Goal: Information Seeking & Learning: Find specific fact

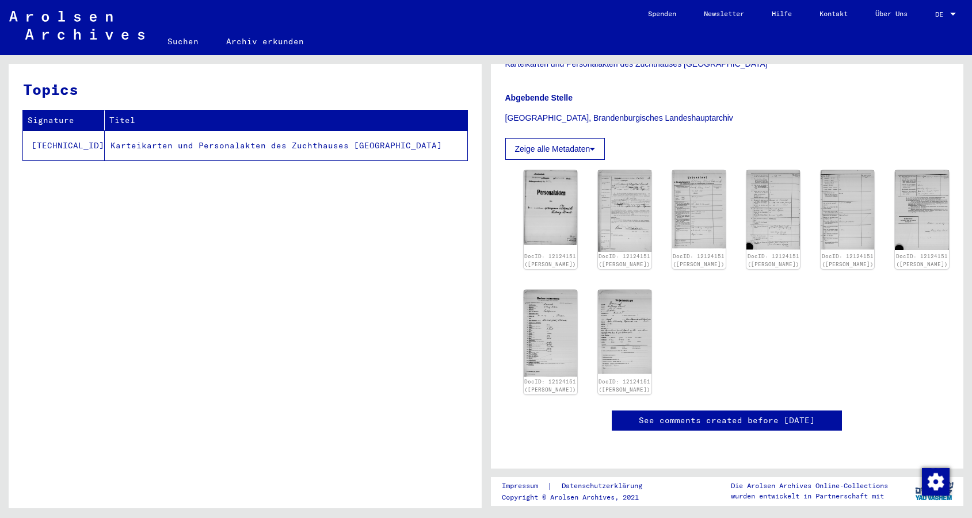
scroll to position [243, 0]
click at [534, 172] on img at bounding box center [550, 207] width 56 height 79
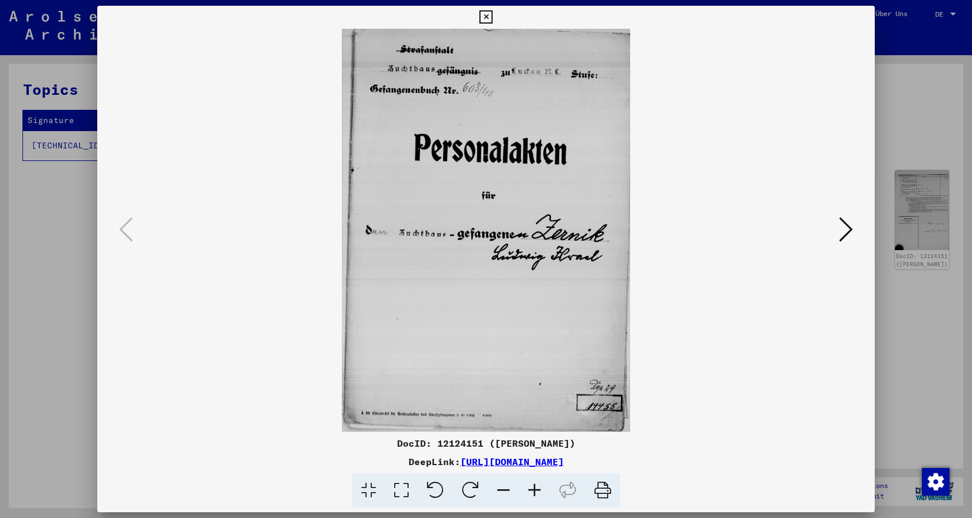
click at [839, 237] on icon at bounding box center [846, 230] width 14 height 28
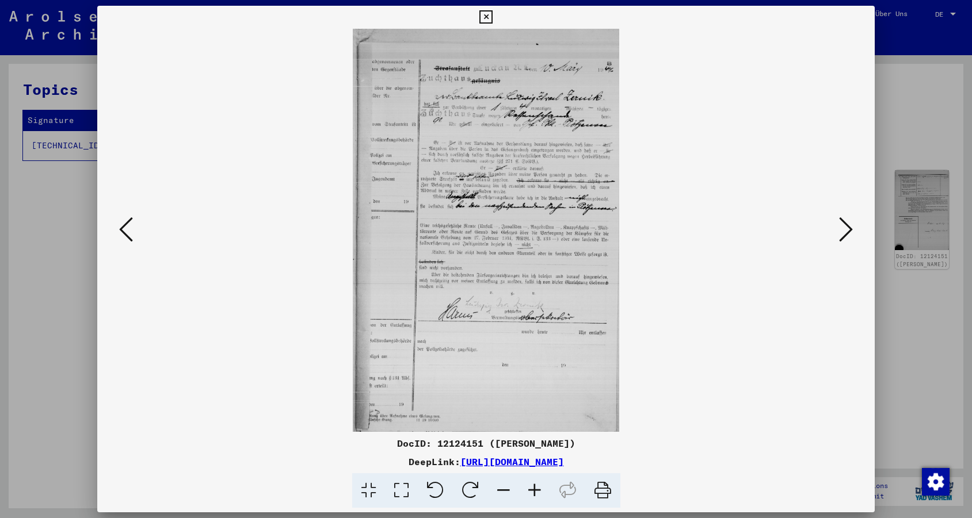
click at [839, 237] on icon at bounding box center [846, 230] width 14 height 28
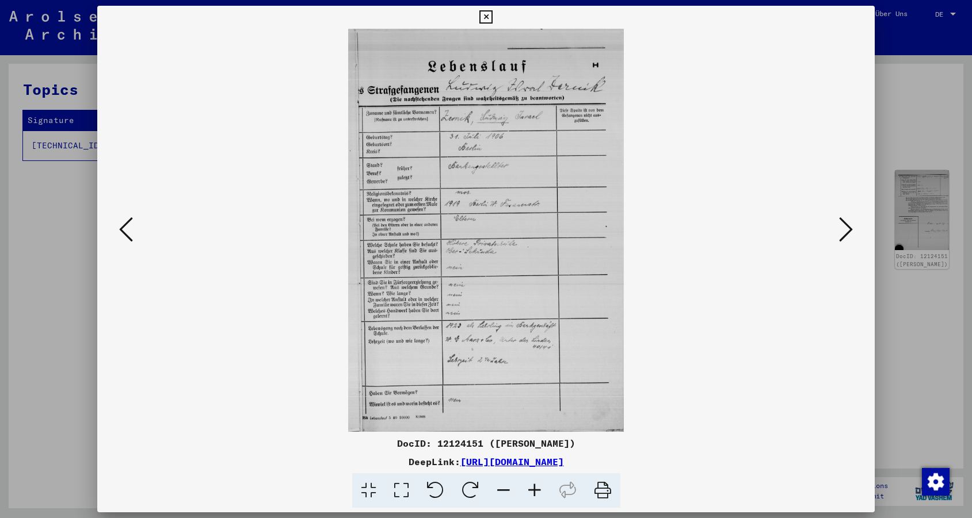
click at [839, 237] on icon at bounding box center [846, 230] width 14 height 28
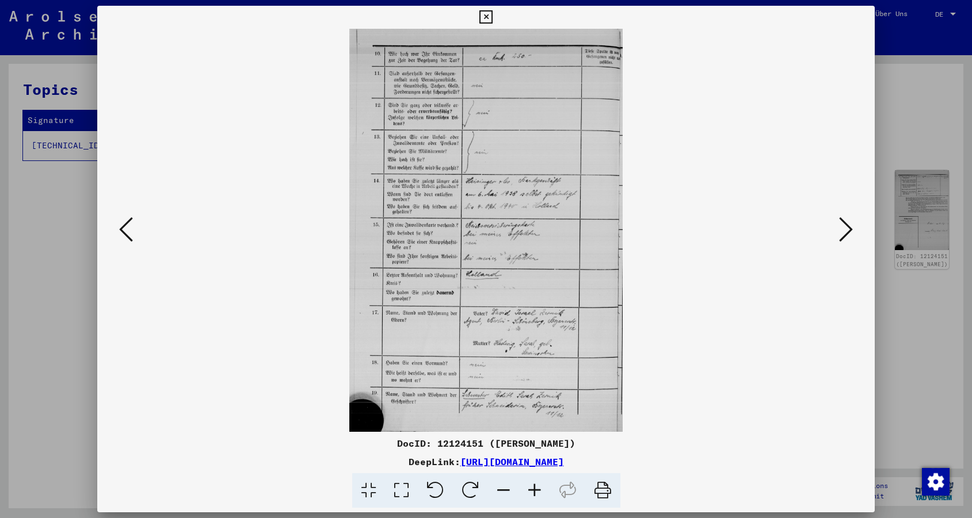
click at [839, 237] on icon at bounding box center [846, 230] width 14 height 28
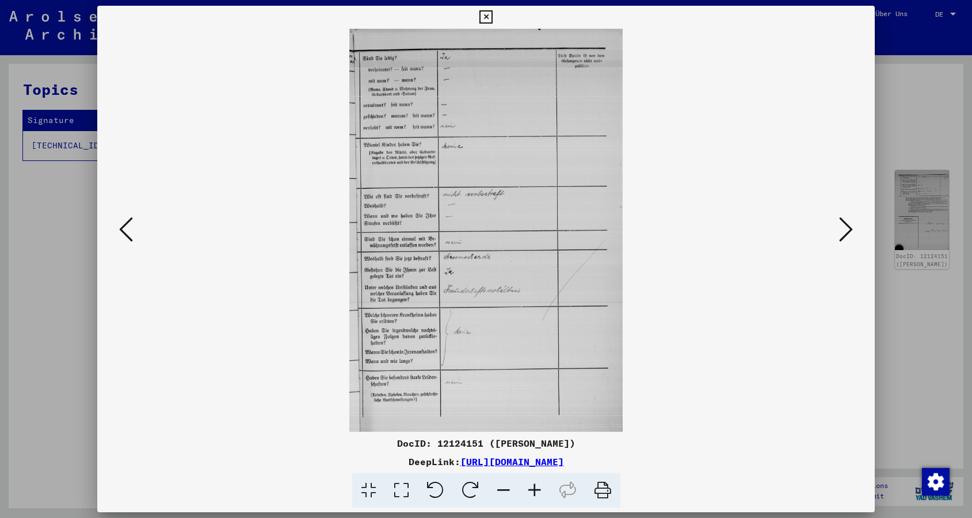
click at [839, 237] on icon at bounding box center [846, 230] width 14 height 28
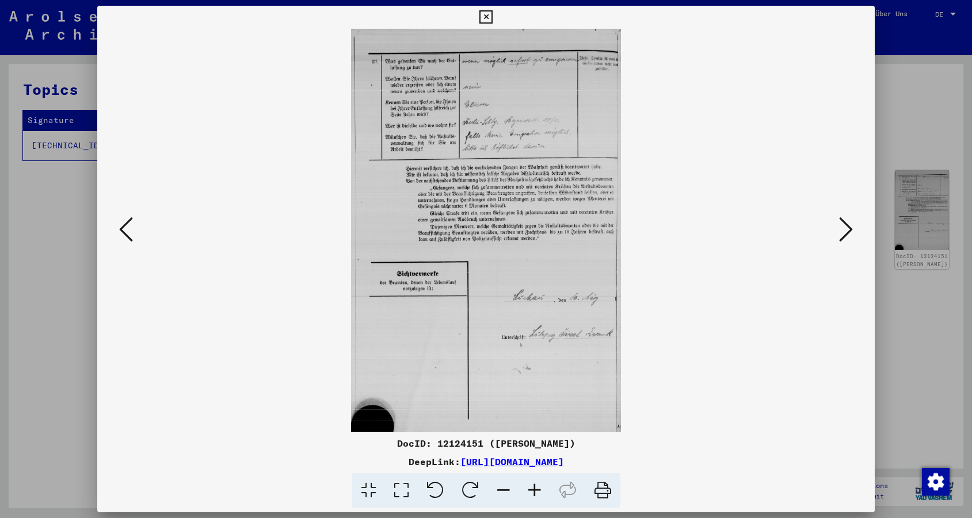
click at [839, 237] on icon at bounding box center [846, 230] width 14 height 28
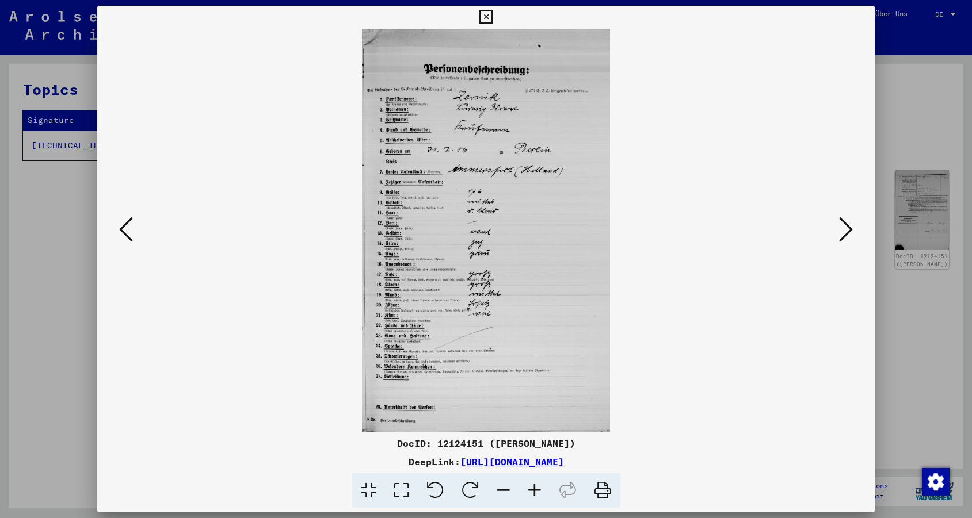
click at [839, 237] on icon at bounding box center [846, 230] width 14 height 28
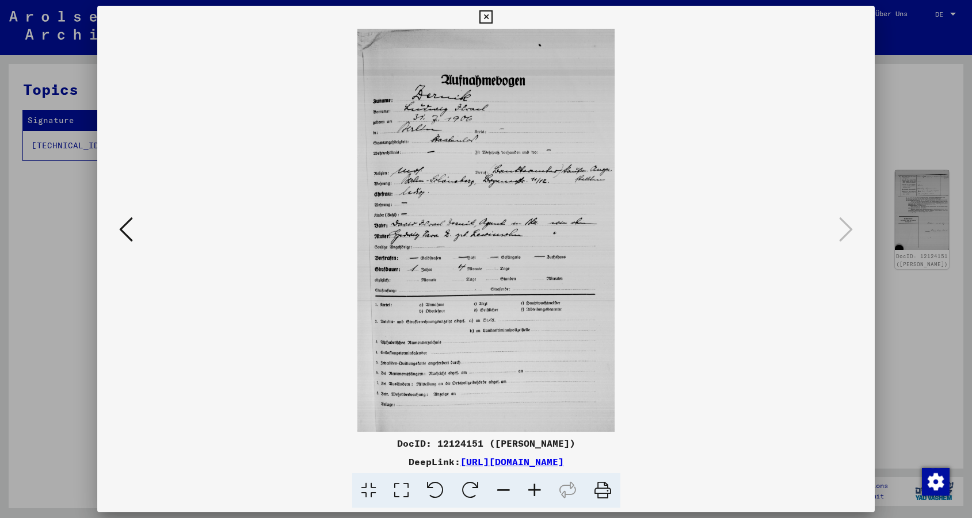
click at [492, 19] on icon at bounding box center [485, 17] width 13 height 14
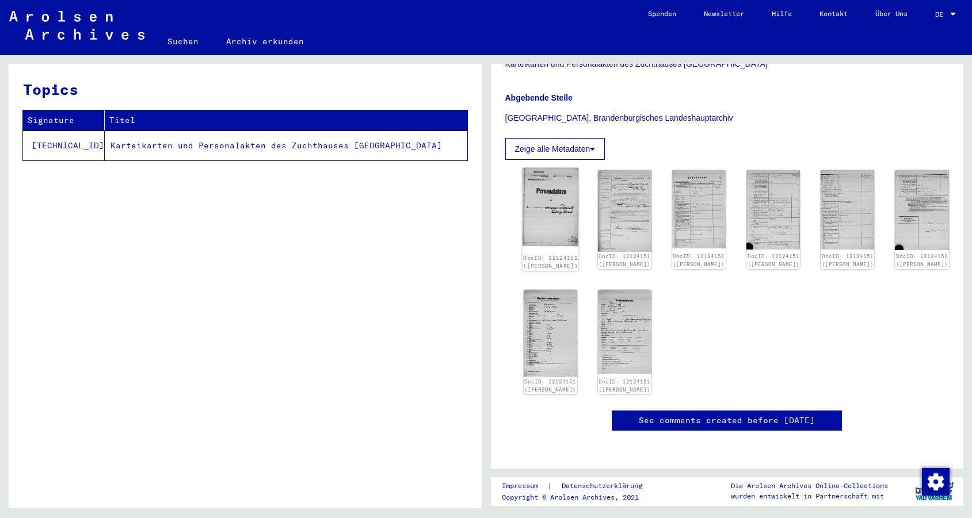
click at [565, 177] on img at bounding box center [550, 207] width 56 height 79
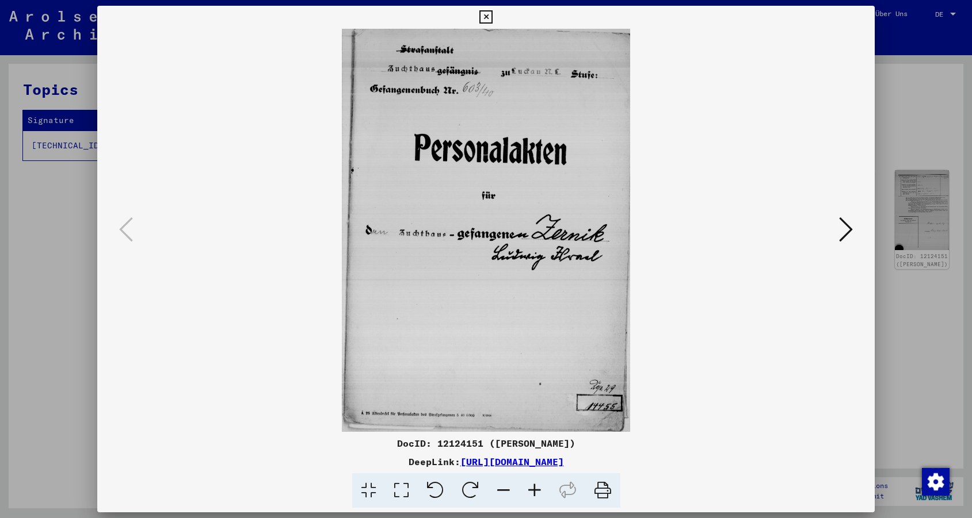
click at [896, 87] on div at bounding box center [486, 259] width 972 height 518
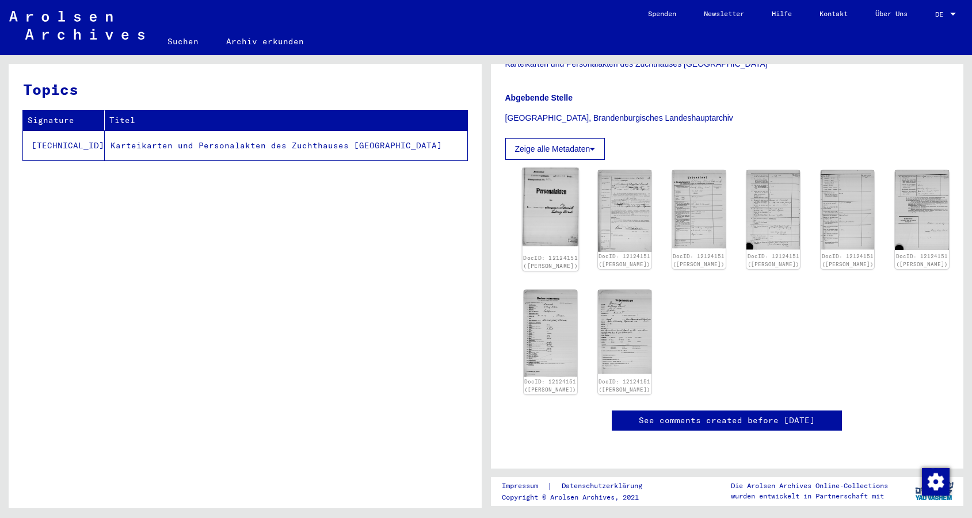
click at [548, 168] on img at bounding box center [550, 207] width 56 height 79
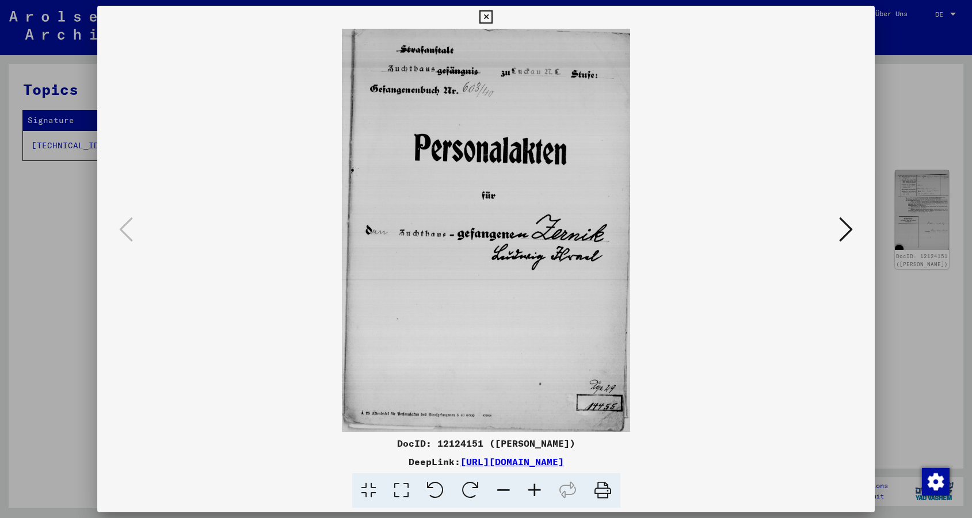
click at [858, 232] on div at bounding box center [485, 230] width 777 height 403
click at [858, 217] on div at bounding box center [485, 230] width 777 height 403
click at [45, 239] on div at bounding box center [486, 259] width 972 height 518
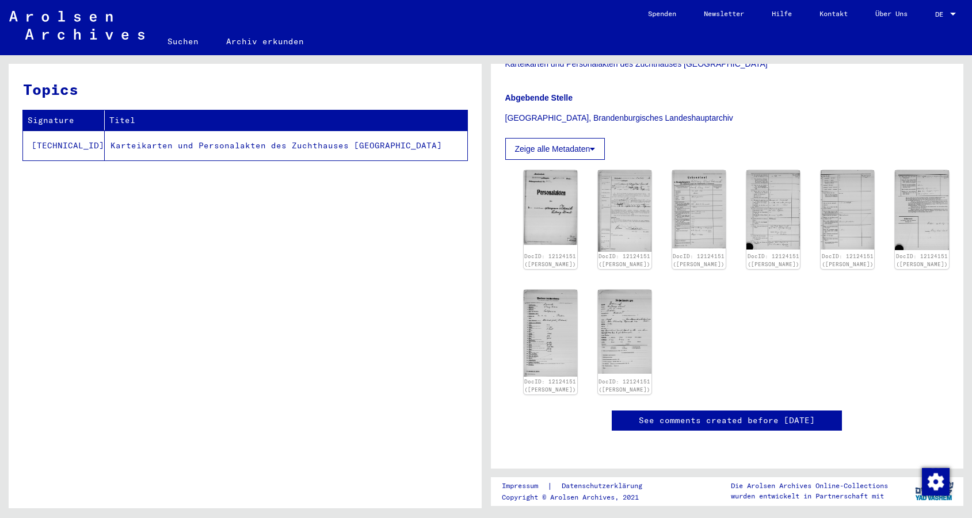
click at [170, 43] on link "Suchen" at bounding box center [183, 42] width 59 height 28
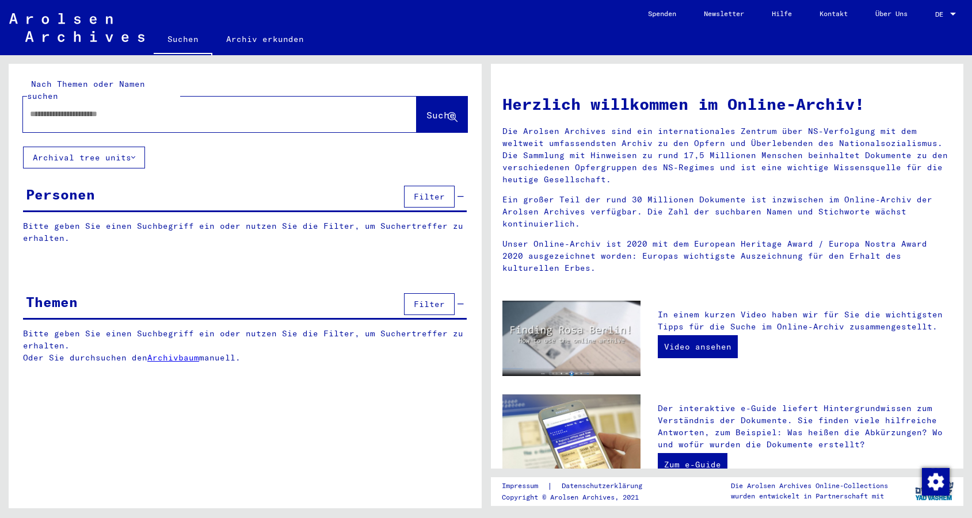
click at [217, 108] on input "text" at bounding box center [206, 114] width 352 height 12
paste input "**********"
type input "**********"
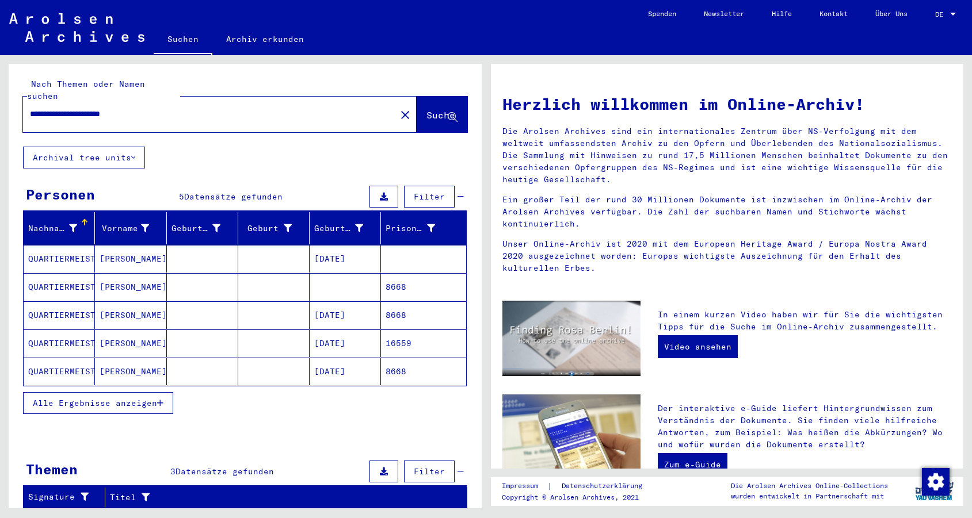
click at [358, 249] on mat-cell "[DATE]" at bounding box center [344, 259] width 71 height 28
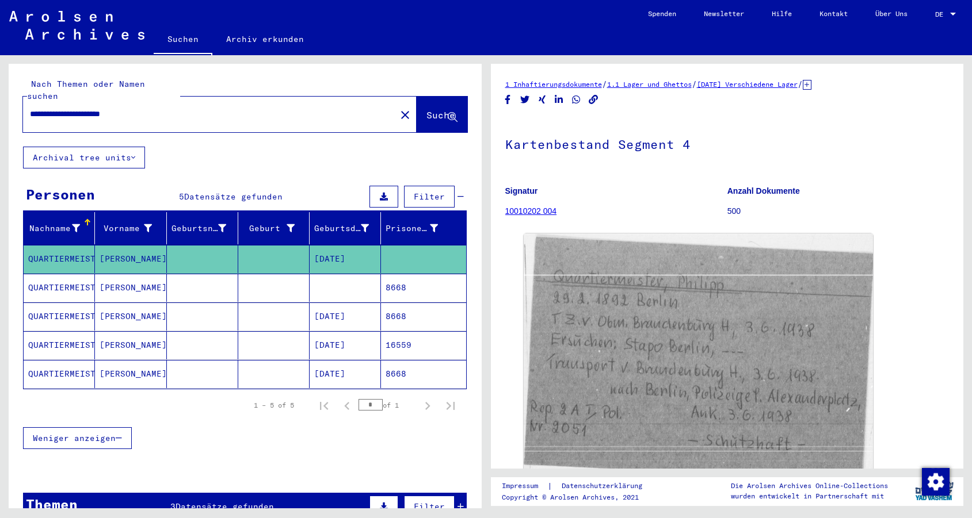
scroll to position [47, 0]
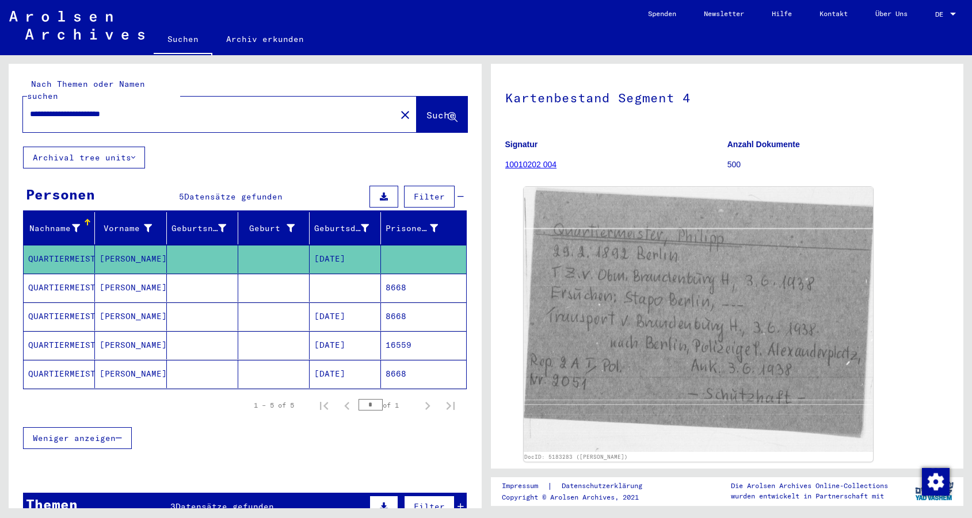
click at [400, 276] on mat-cell "8668" at bounding box center [423, 288] width 85 height 28
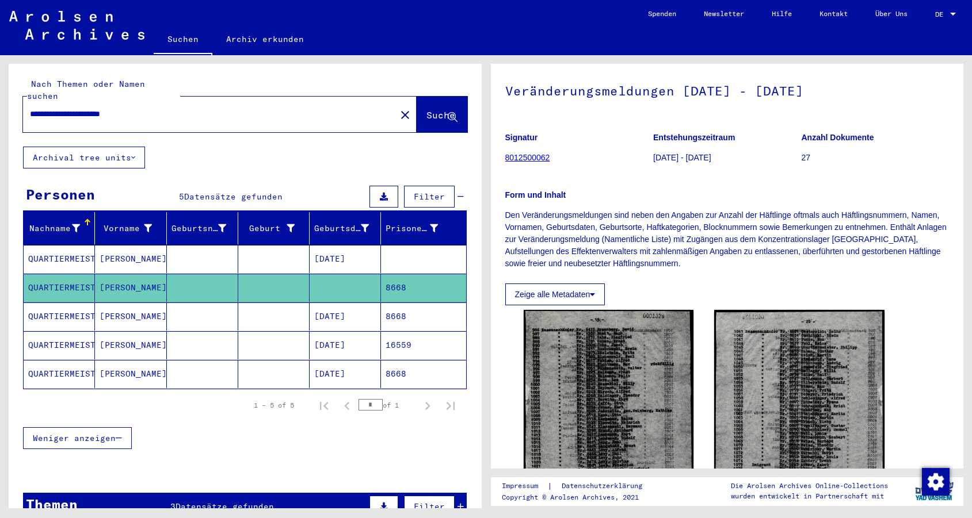
scroll to position [129, 0]
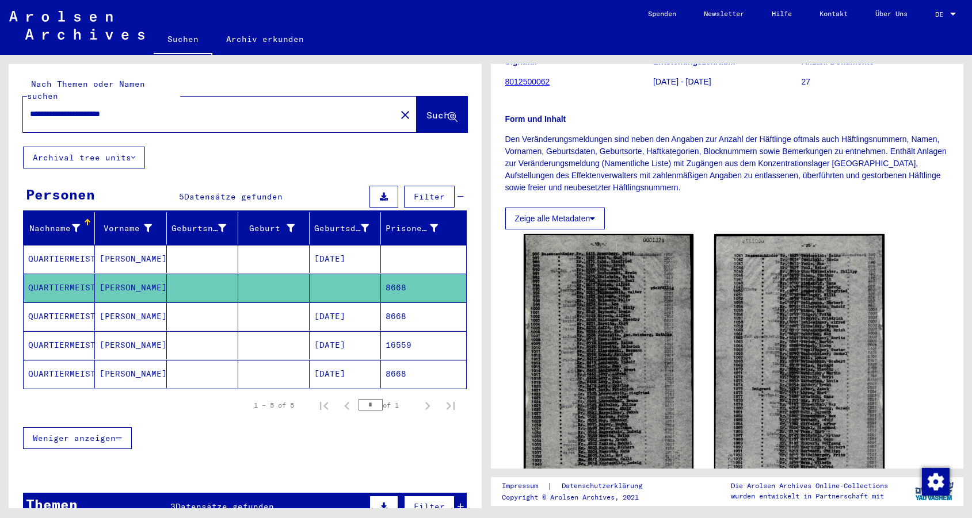
click at [401, 303] on mat-cell "8668" at bounding box center [423, 317] width 85 height 28
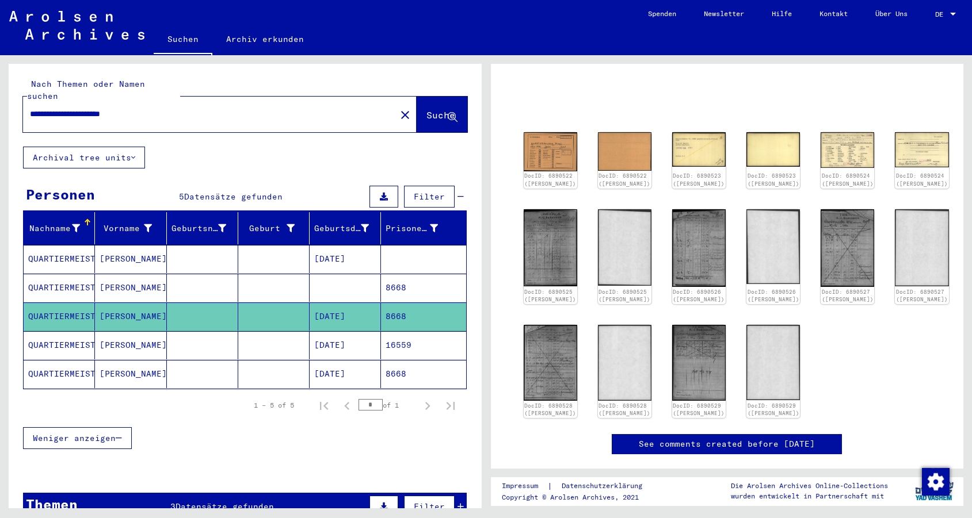
scroll to position [70, 0]
click at [445, 331] on mat-cell "16559" at bounding box center [423, 345] width 85 height 28
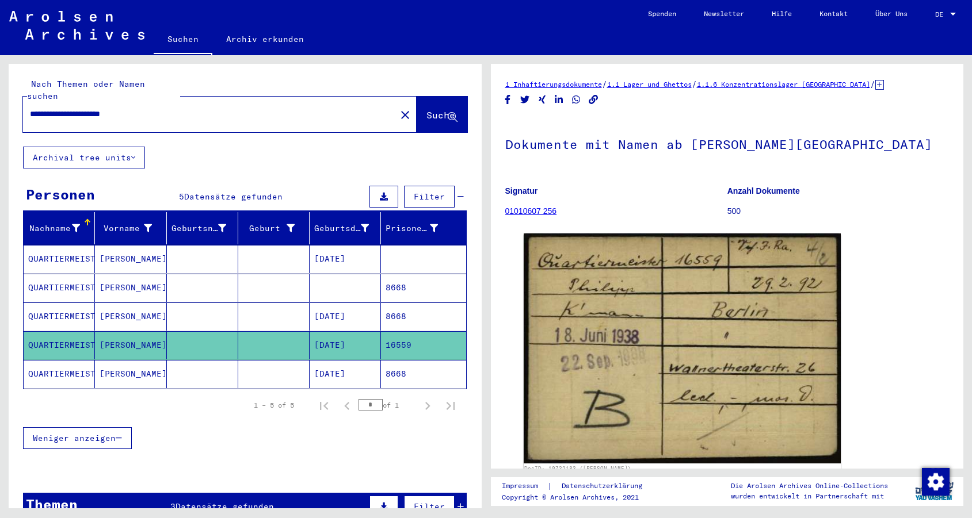
click at [448, 366] on mat-cell "8668" at bounding box center [423, 374] width 85 height 28
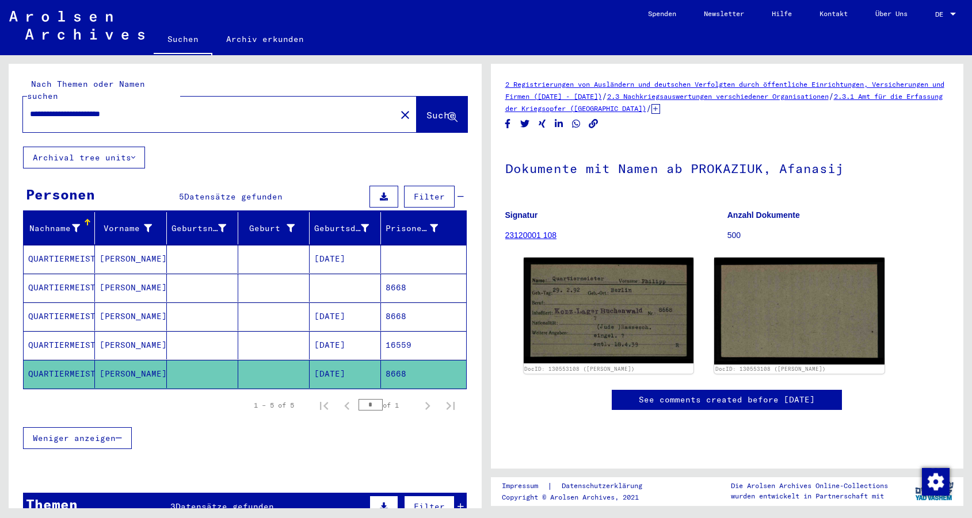
click at [455, 303] on mat-cell "8668" at bounding box center [423, 317] width 85 height 28
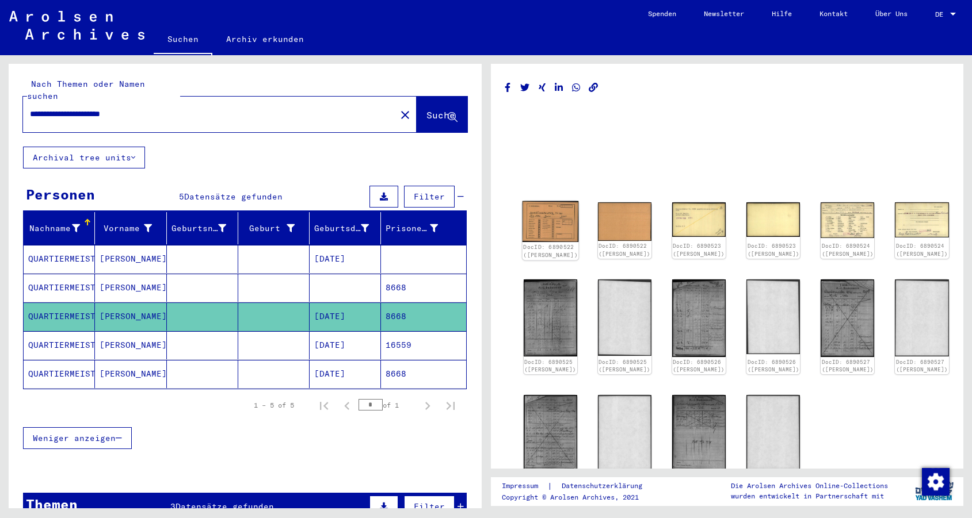
click at [552, 228] on img at bounding box center [550, 221] width 56 height 41
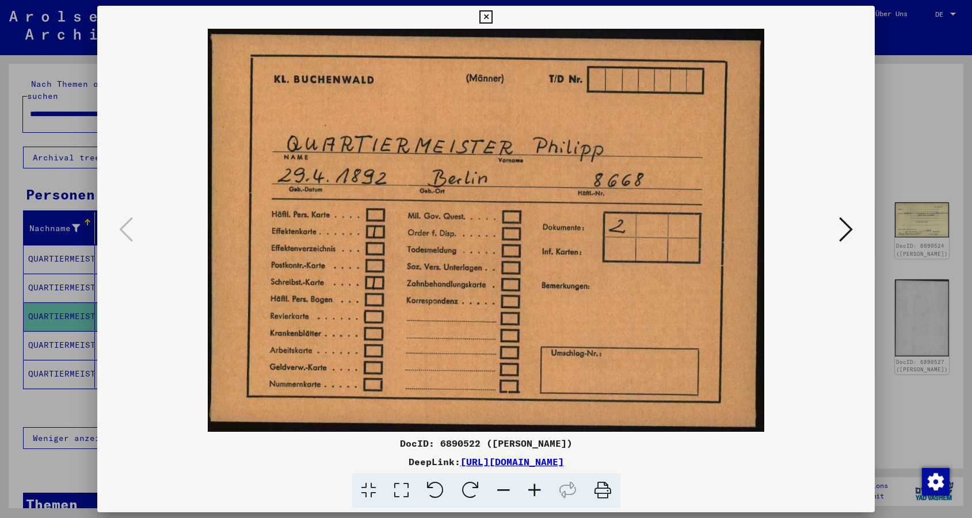
click at [842, 223] on icon at bounding box center [846, 230] width 14 height 28
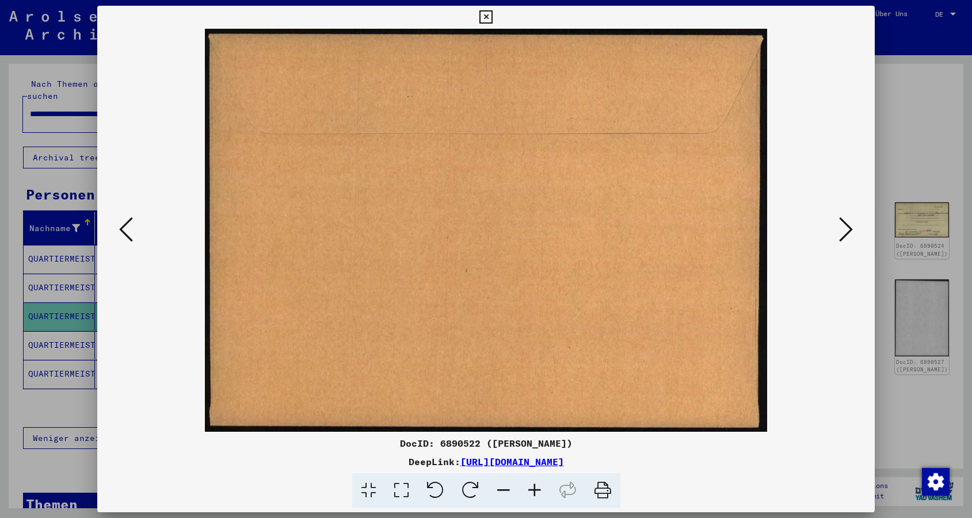
click at [842, 223] on icon at bounding box center [846, 230] width 14 height 28
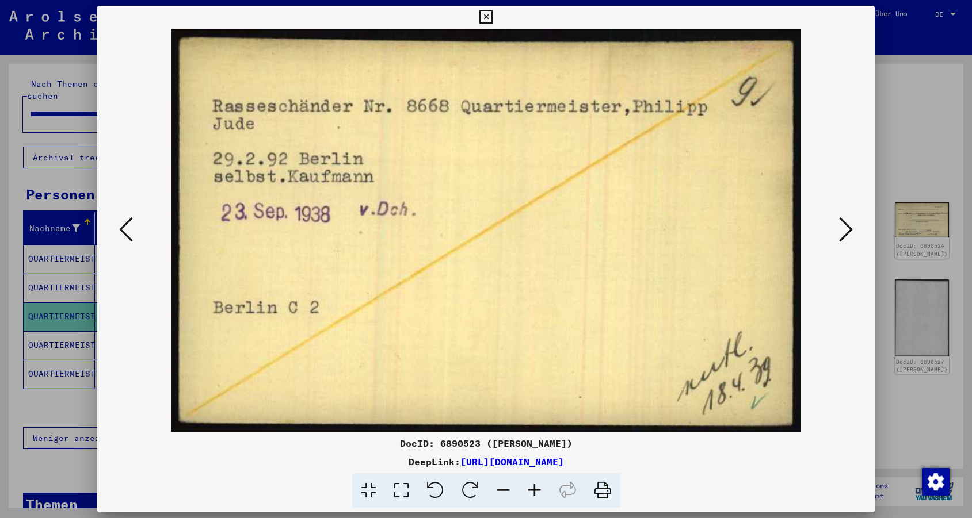
click at [852, 234] on icon at bounding box center [846, 230] width 14 height 28
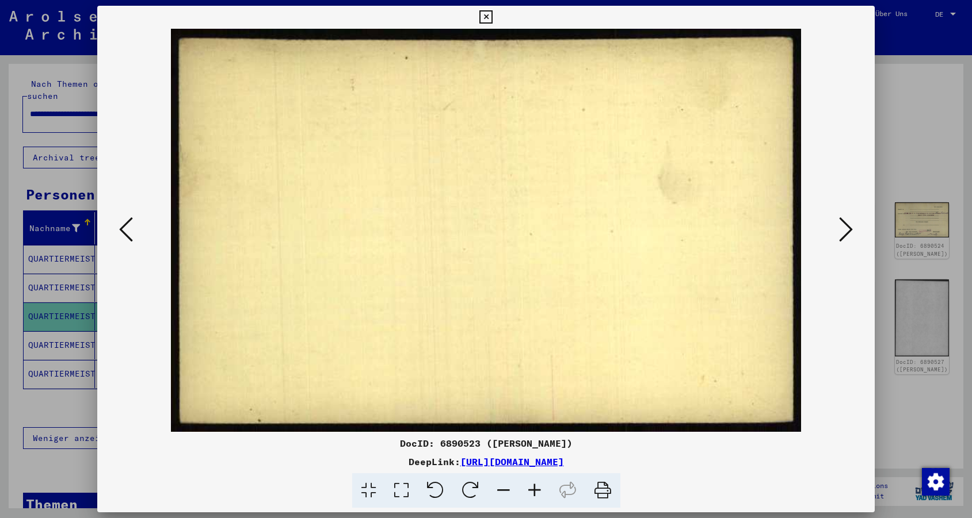
click at [852, 234] on icon at bounding box center [846, 230] width 14 height 28
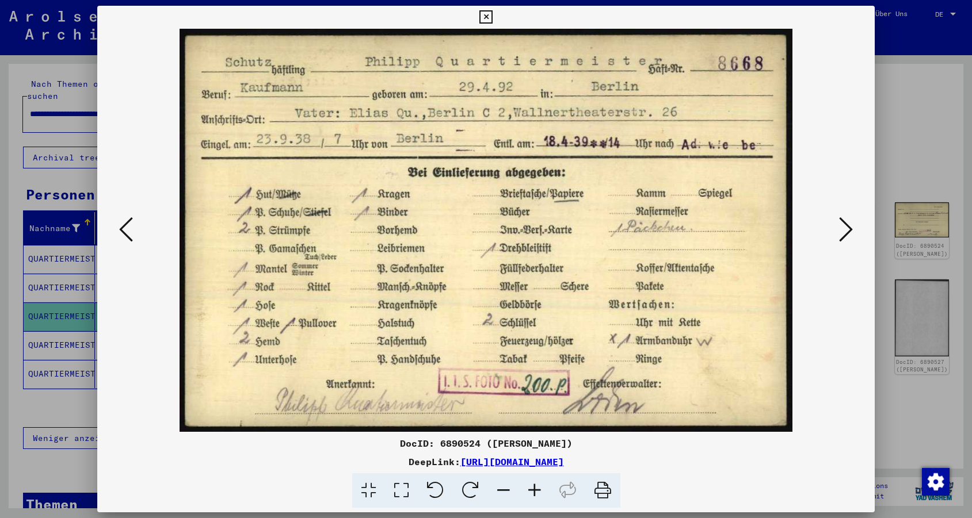
click at [852, 234] on icon at bounding box center [846, 230] width 14 height 28
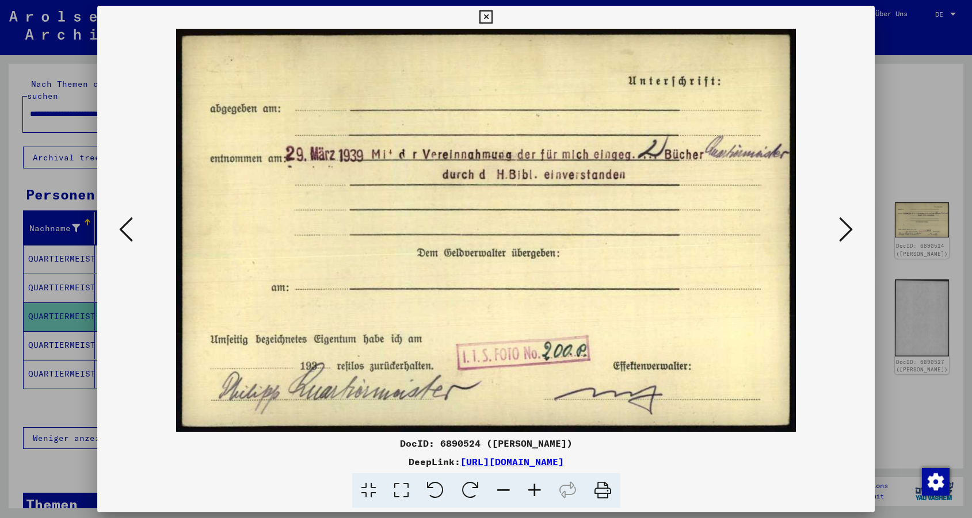
click at [852, 234] on icon at bounding box center [846, 230] width 14 height 28
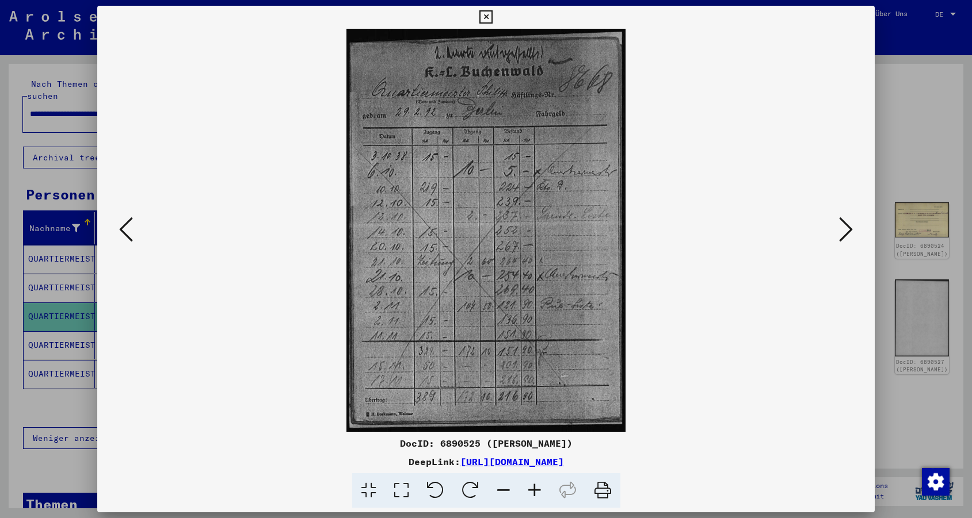
click at [852, 234] on icon at bounding box center [846, 230] width 14 height 28
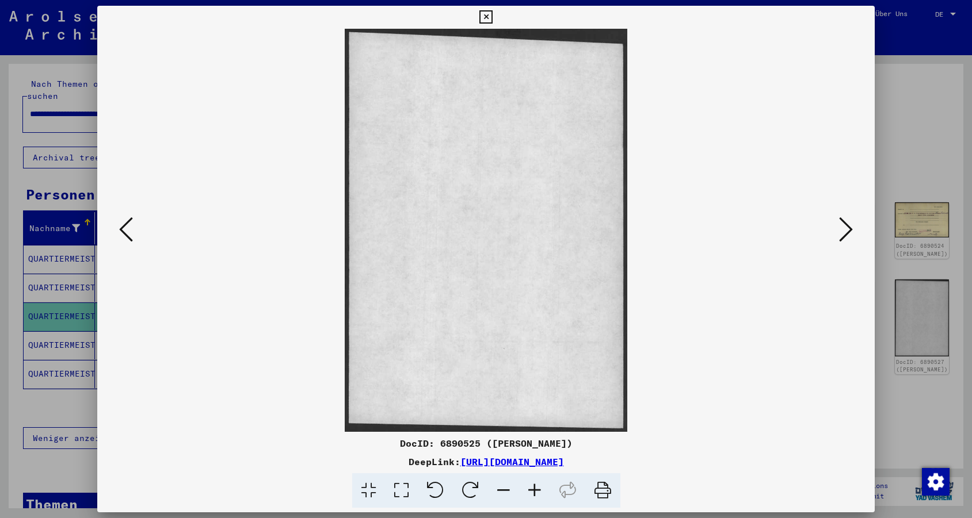
click at [852, 234] on icon at bounding box center [846, 230] width 14 height 28
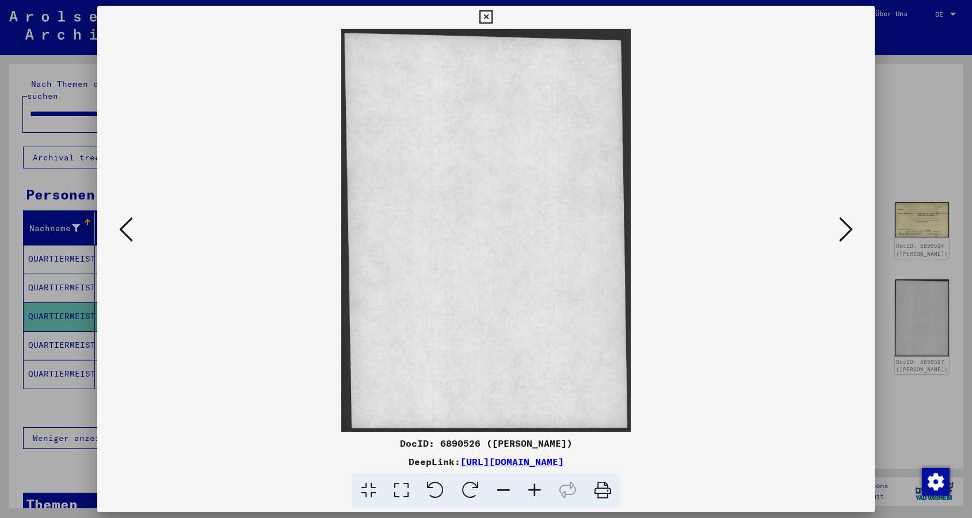
click at [852, 234] on icon at bounding box center [846, 230] width 14 height 28
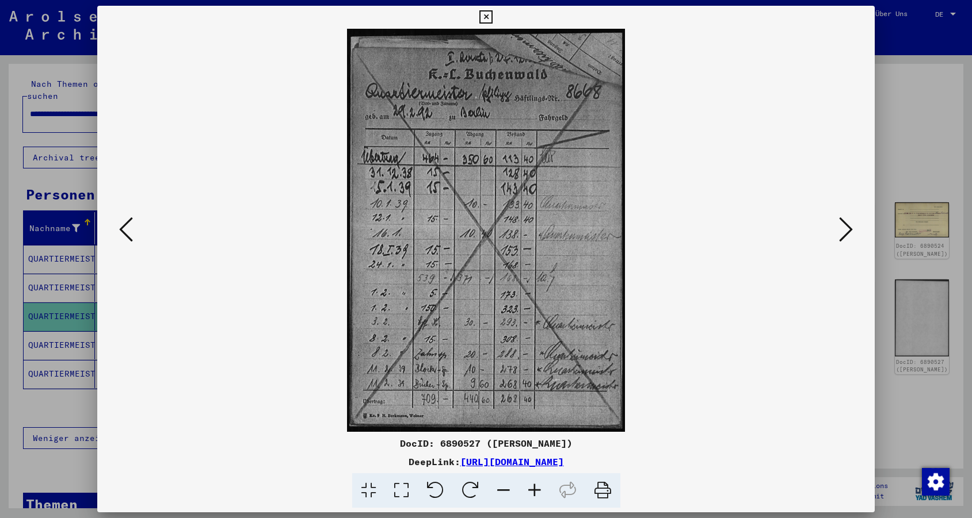
click at [852, 234] on icon at bounding box center [846, 230] width 14 height 28
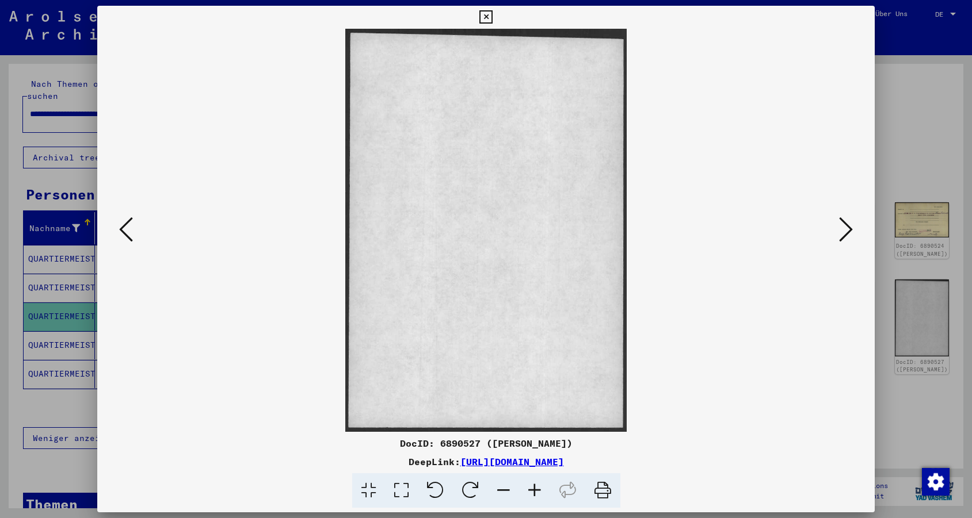
click at [852, 234] on icon at bounding box center [846, 230] width 14 height 28
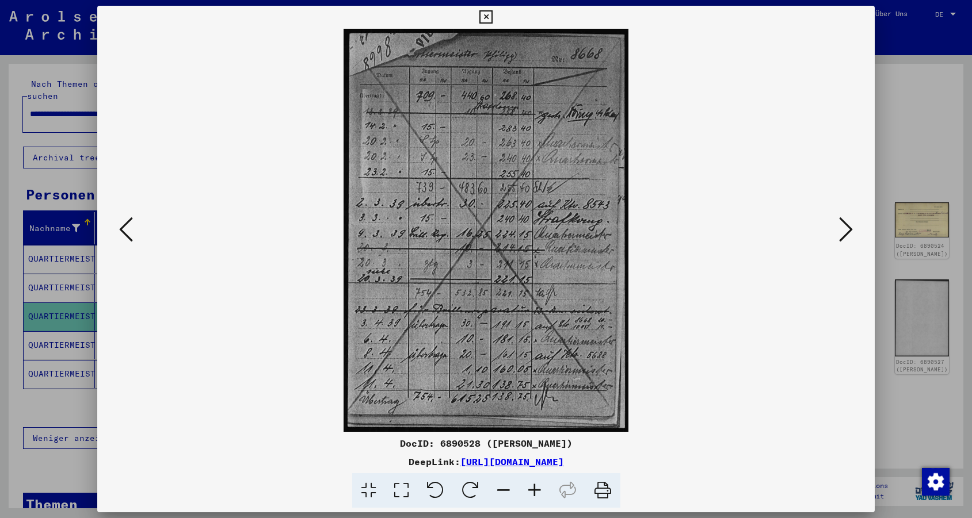
click at [852, 234] on icon at bounding box center [846, 230] width 14 height 28
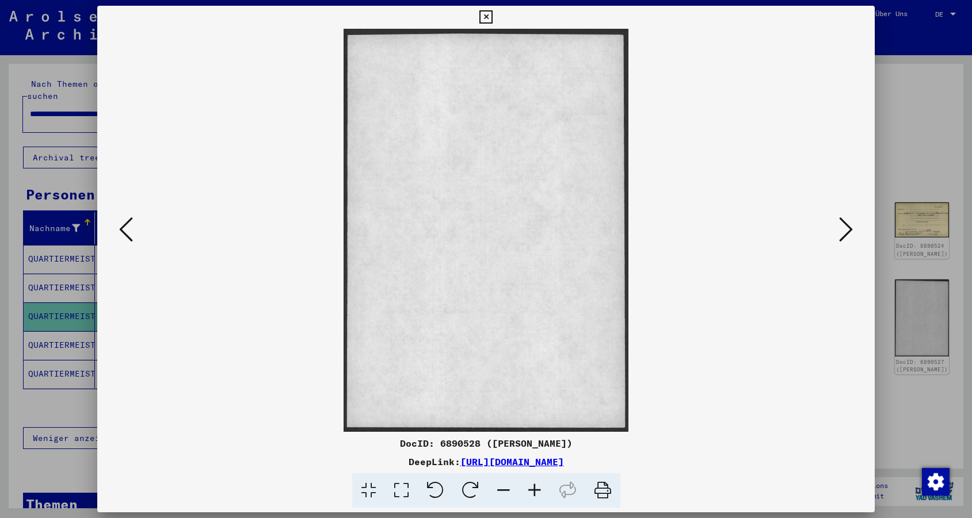
click at [852, 234] on icon at bounding box center [846, 230] width 14 height 28
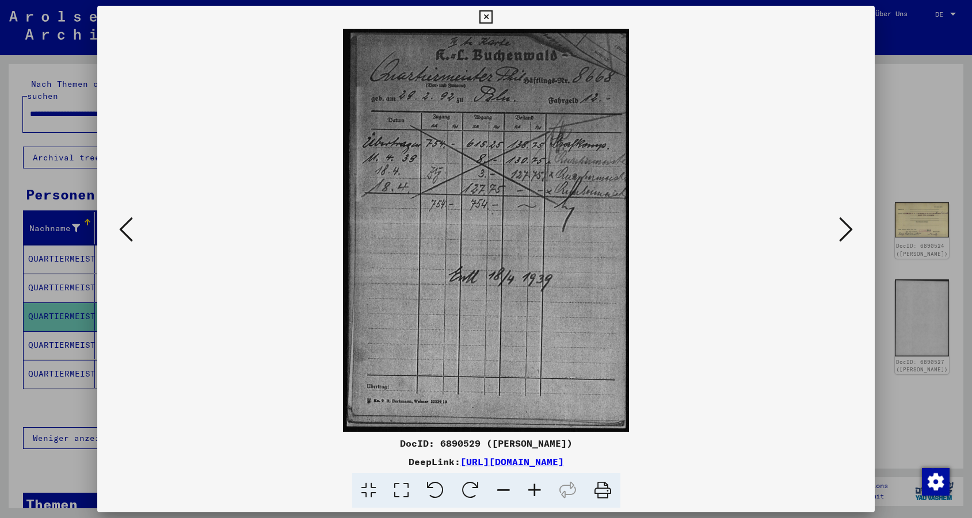
click at [852, 234] on icon at bounding box center [846, 230] width 14 height 28
